Goal: Transaction & Acquisition: Obtain resource

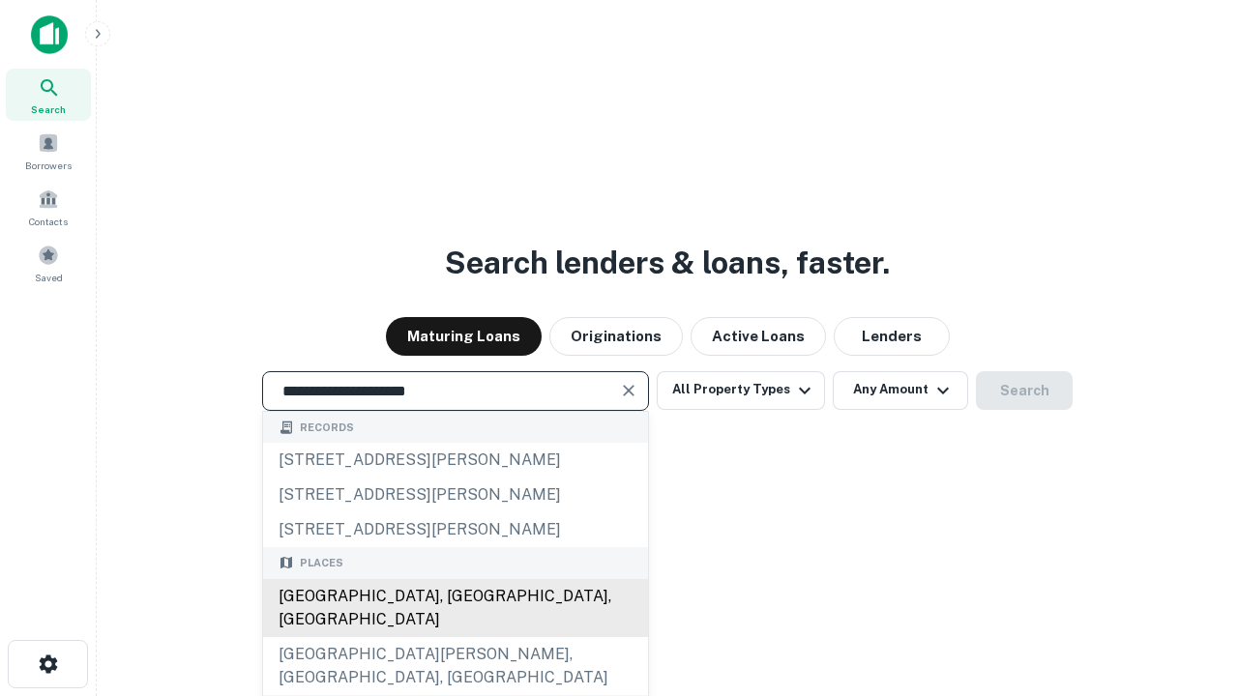
click at [455, 637] on div "[GEOGRAPHIC_DATA], [GEOGRAPHIC_DATA], [GEOGRAPHIC_DATA]" at bounding box center [455, 608] width 385 height 58
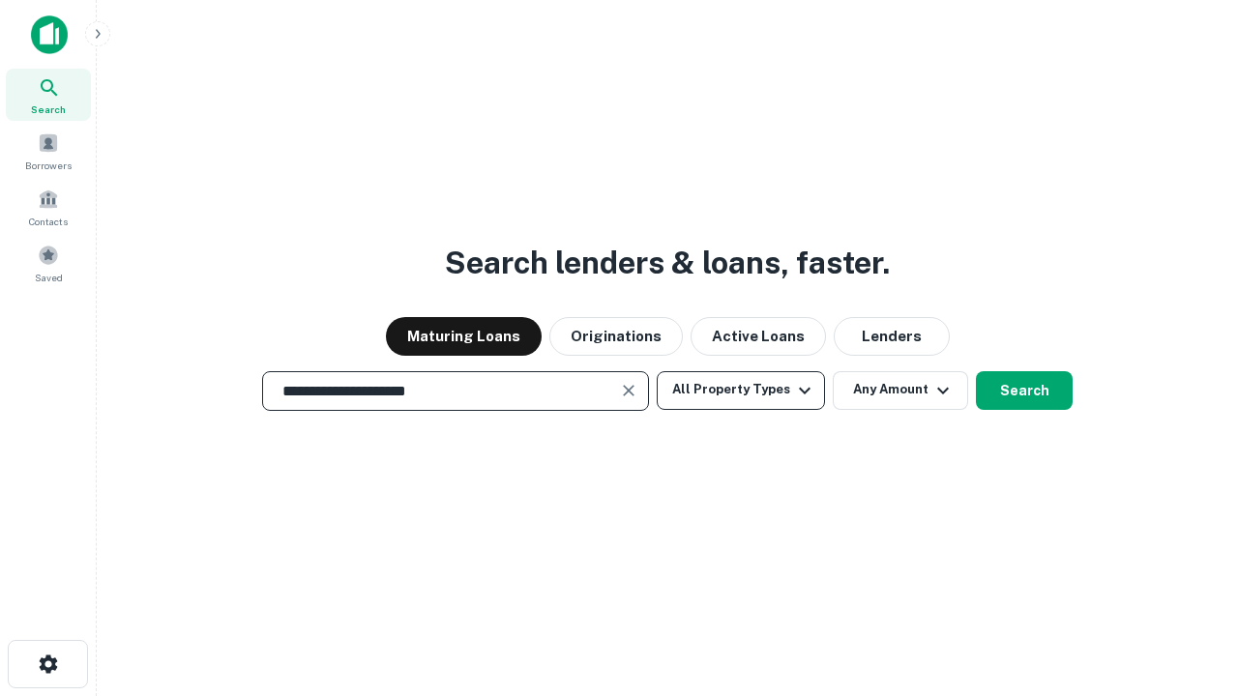
type input "**********"
click at [741, 390] on button "All Property Types" at bounding box center [741, 390] width 168 height 39
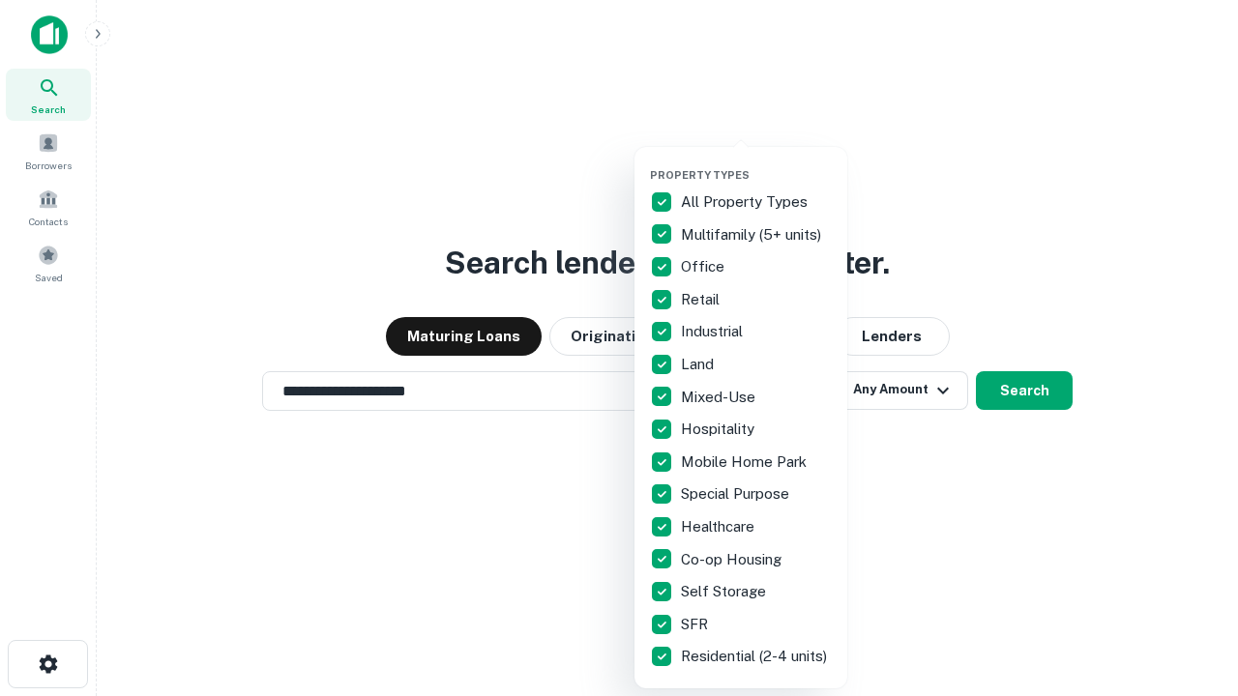
click at [756, 162] on button "button" at bounding box center [756, 162] width 213 height 1
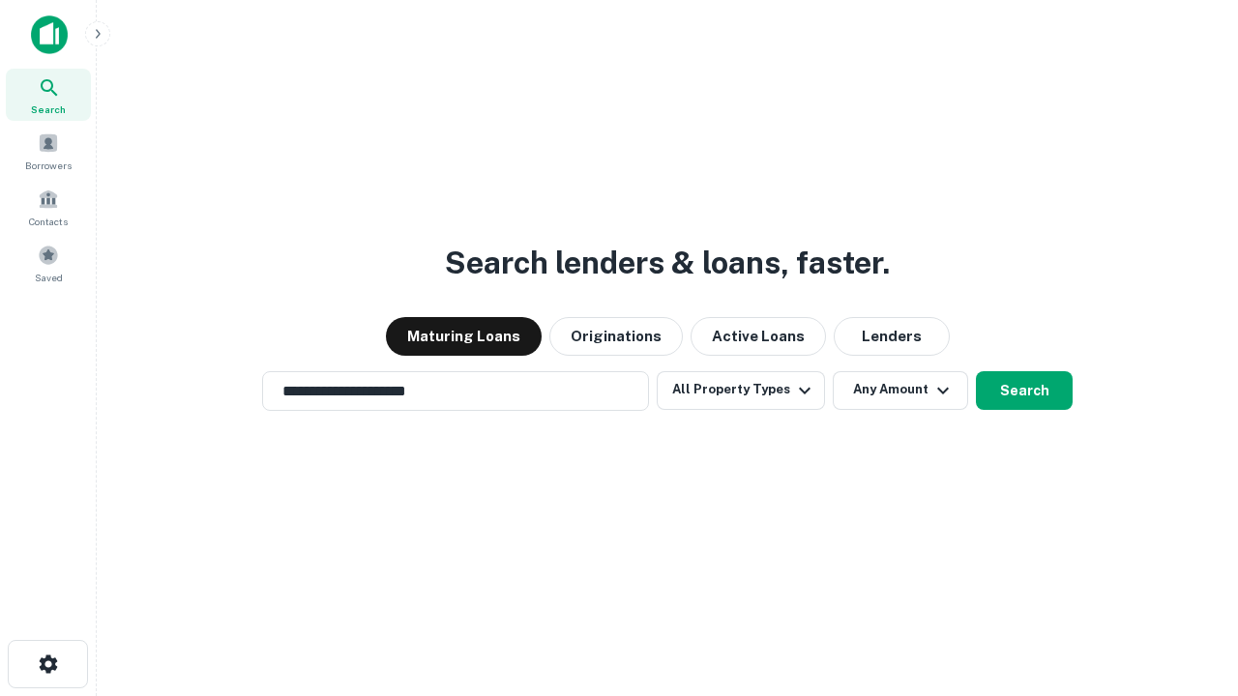
scroll to position [12, 233]
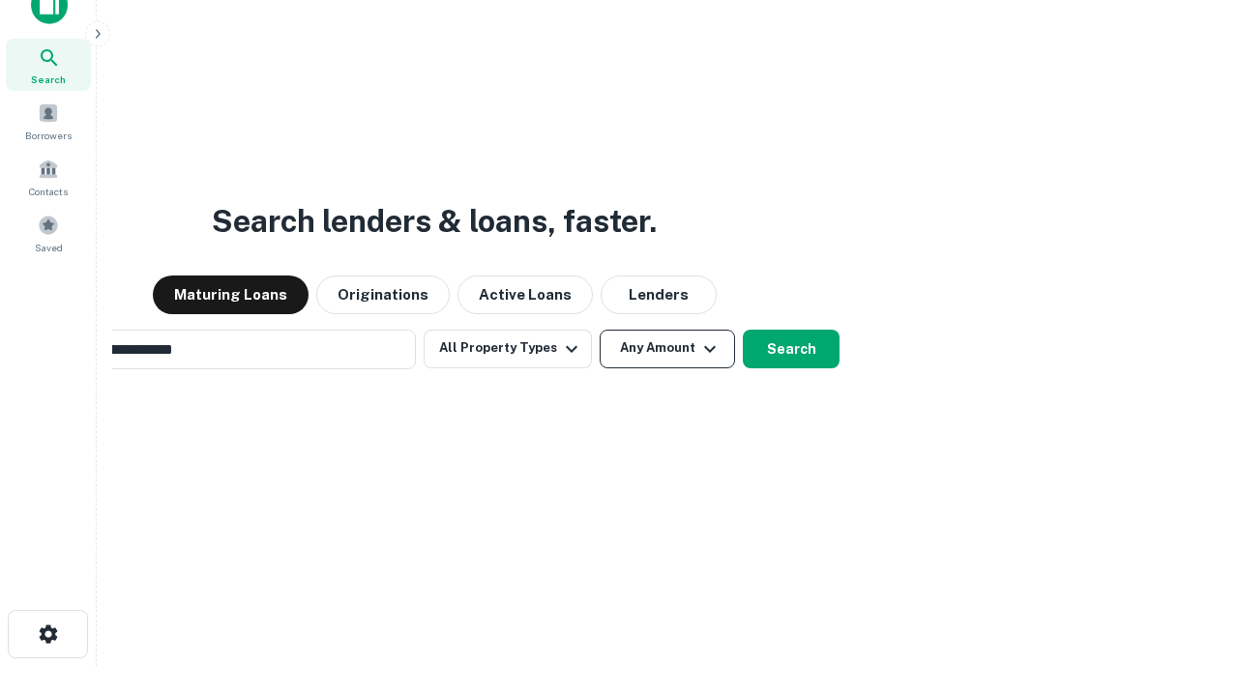
click at [600, 330] on button "Any Amount" at bounding box center [667, 349] width 135 height 39
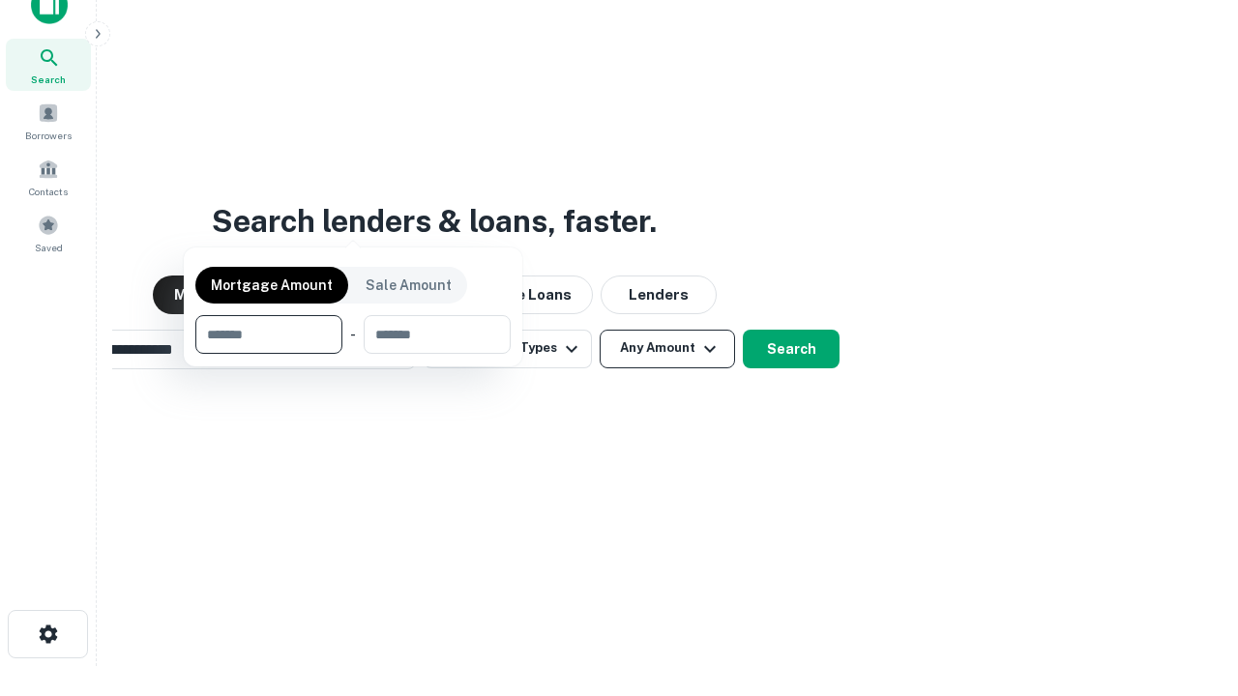
scroll to position [31, 0]
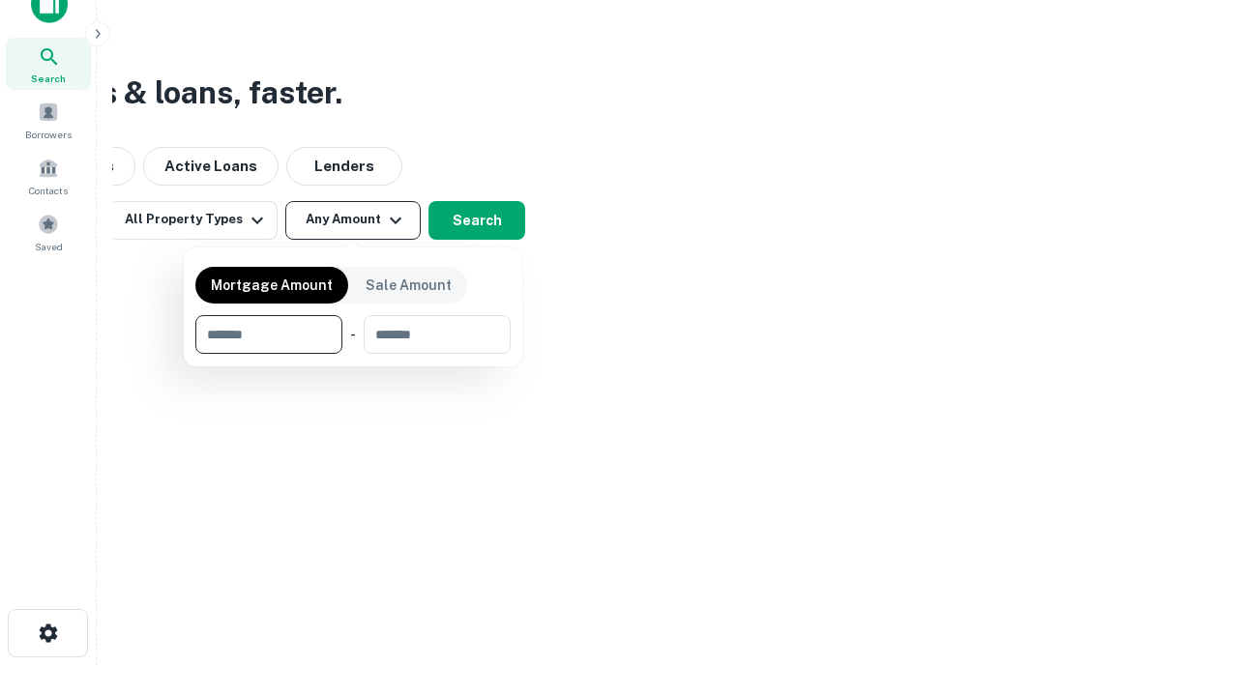
type input "*******"
click at [353, 354] on button "button" at bounding box center [352, 354] width 315 height 1
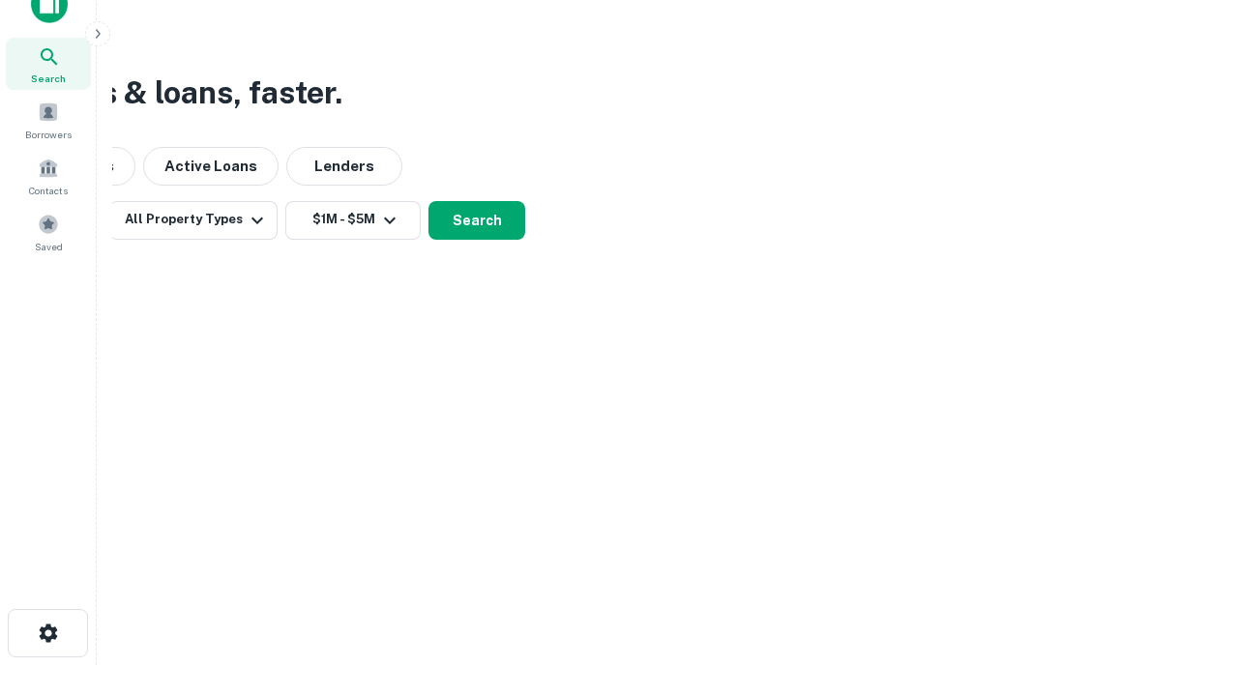
scroll to position [12, 357]
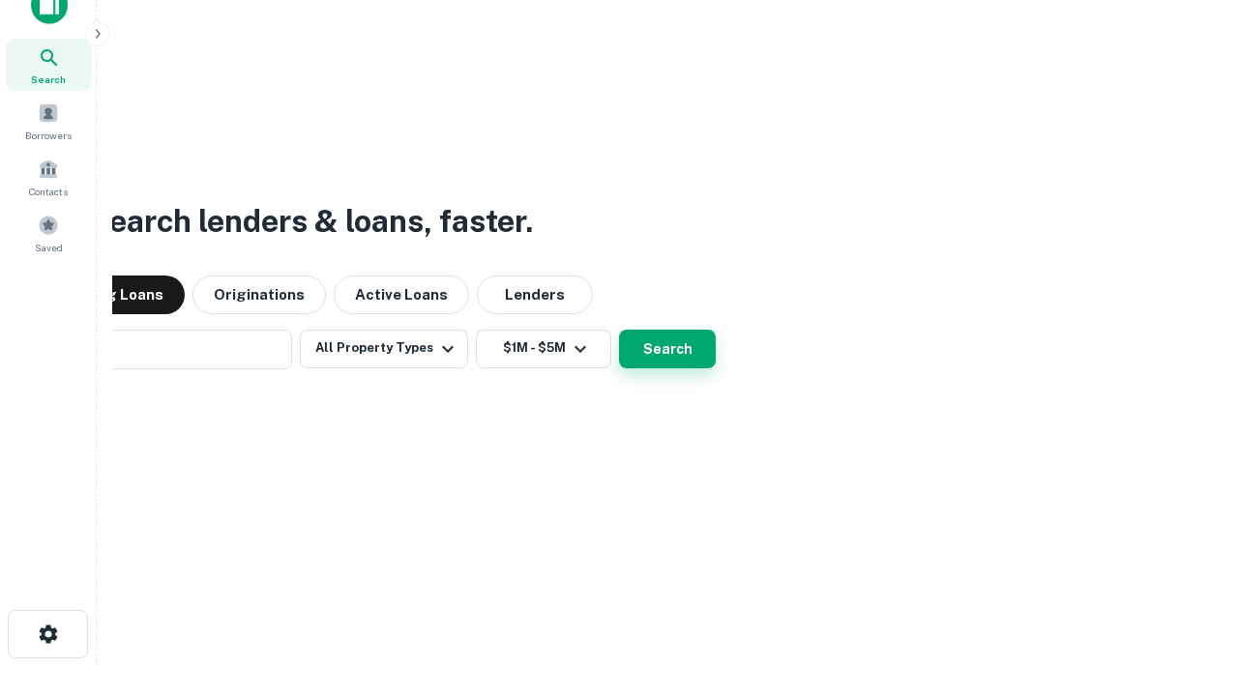
click at [619, 330] on button "Search" at bounding box center [667, 349] width 97 height 39
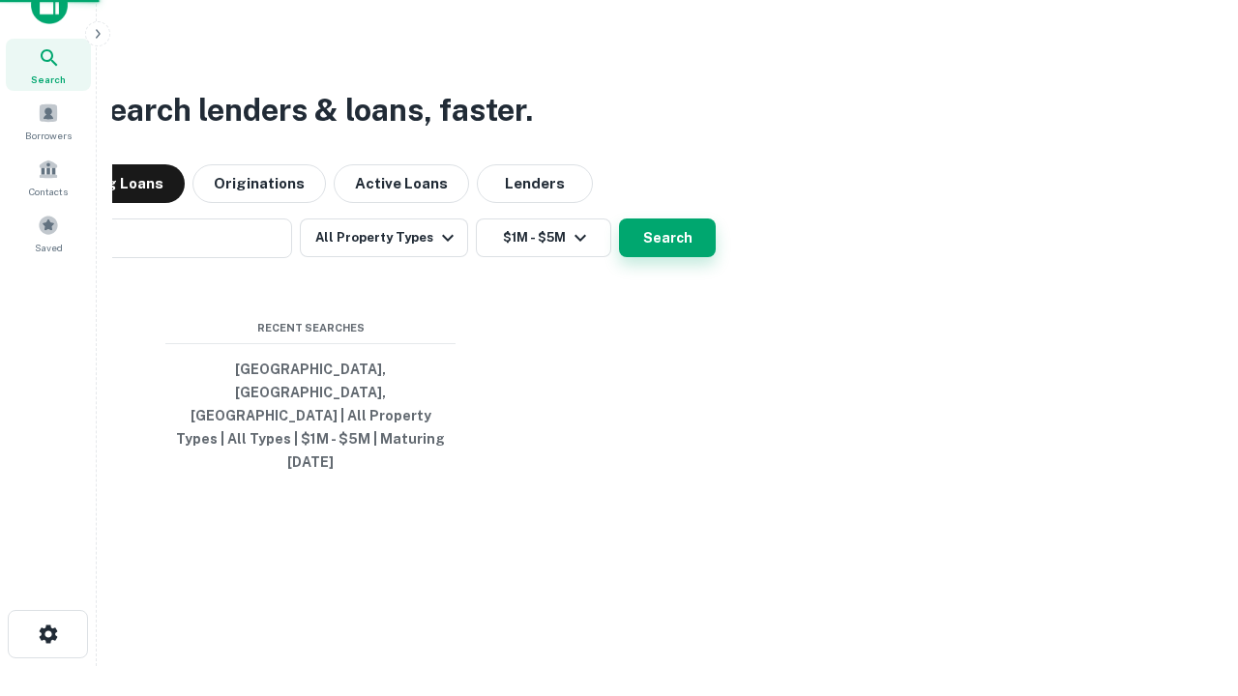
scroll to position [51, 547]
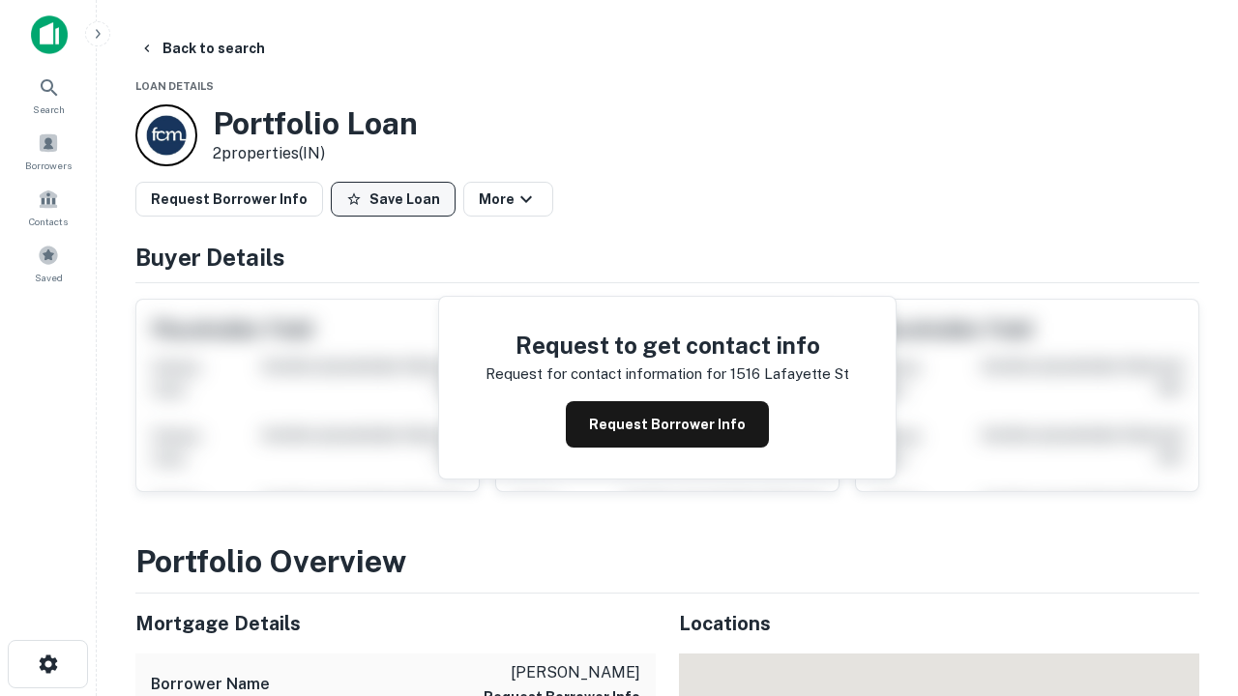
click at [393, 199] on button "Save Loan" at bounding box center [393, 199] width 125 height 35
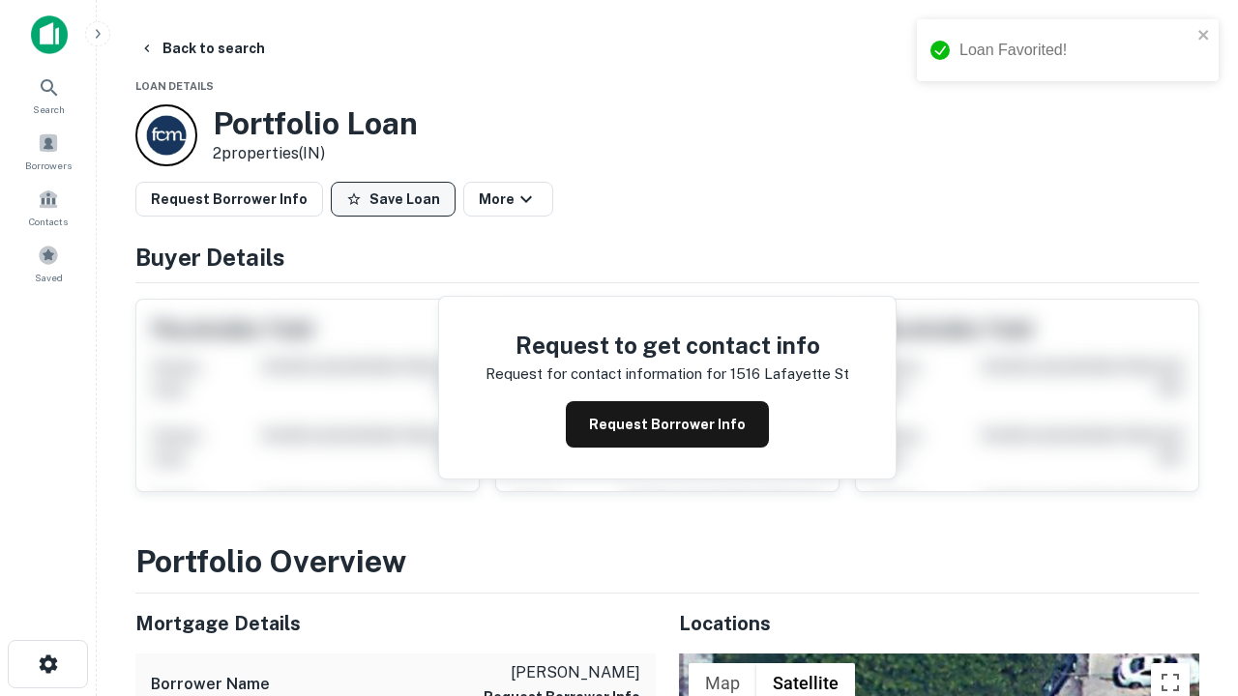
click at [398, 199] on button "Save Loan" at bounding box center [393, 199] width 125 height 35
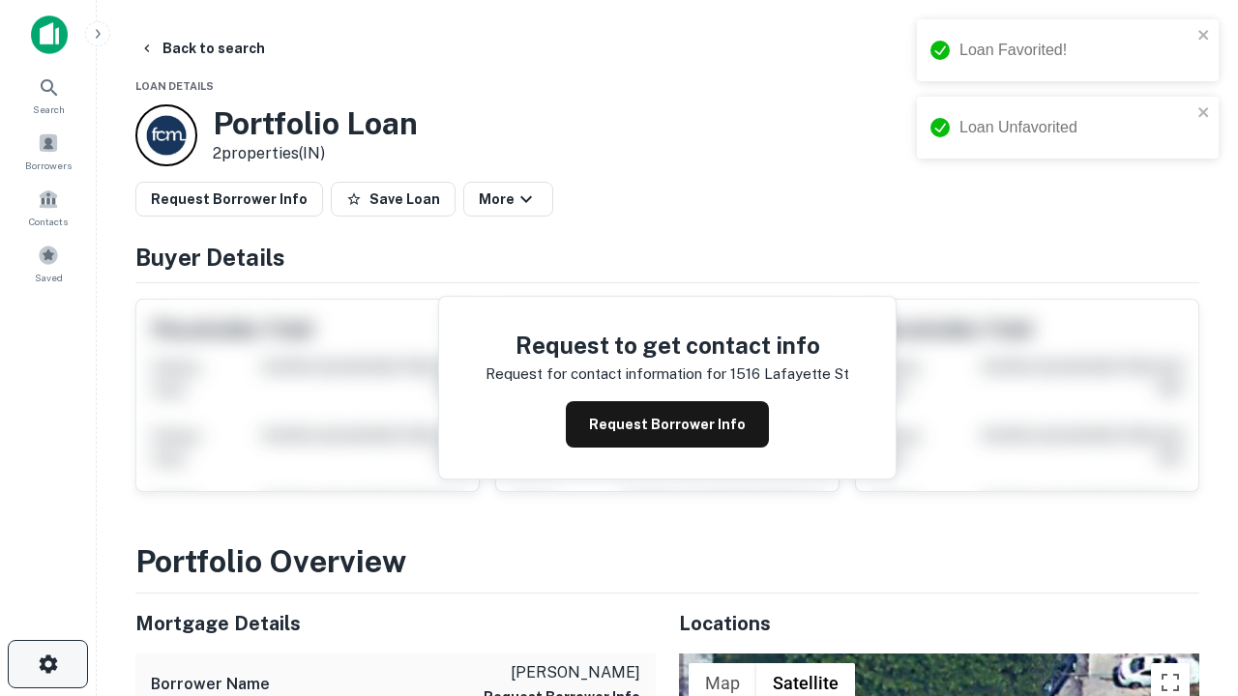
click at [47, 664] on icon "button" at bounding box center [48, 664] width 23 height 23
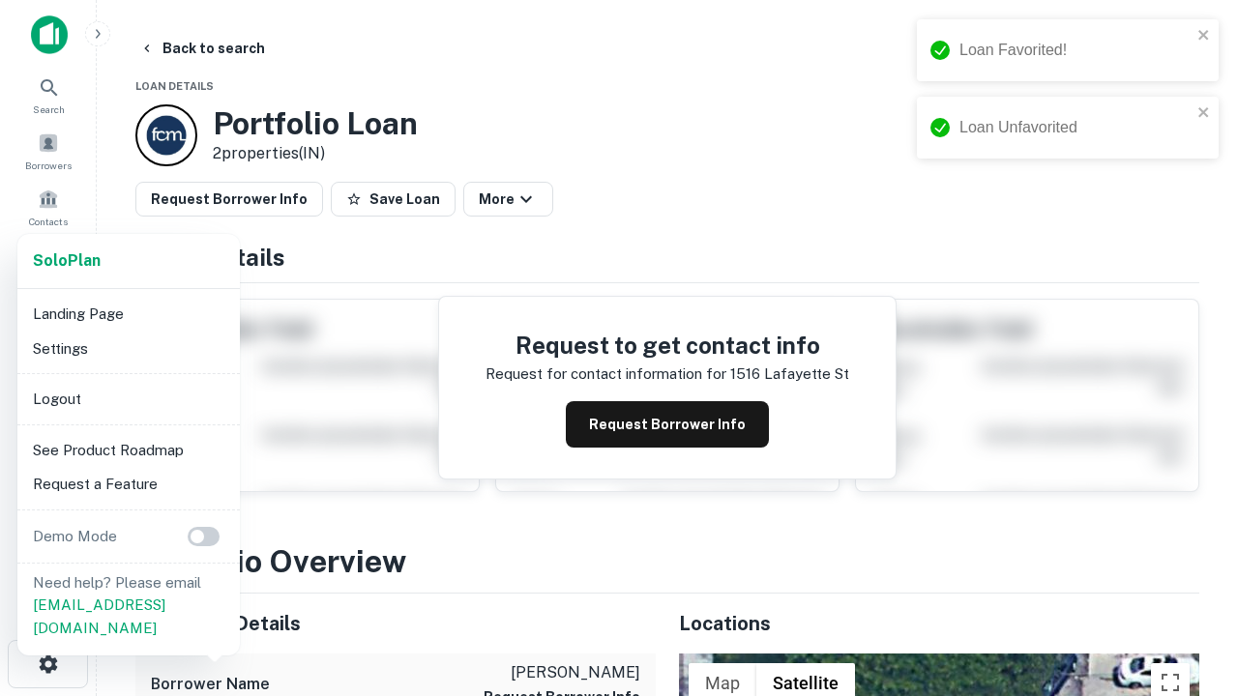
click at [128, 398] on li "Logout" at bounding box center [128, 399] width 207 height 35
